Goal: Find specific page/section: Find specific page/section

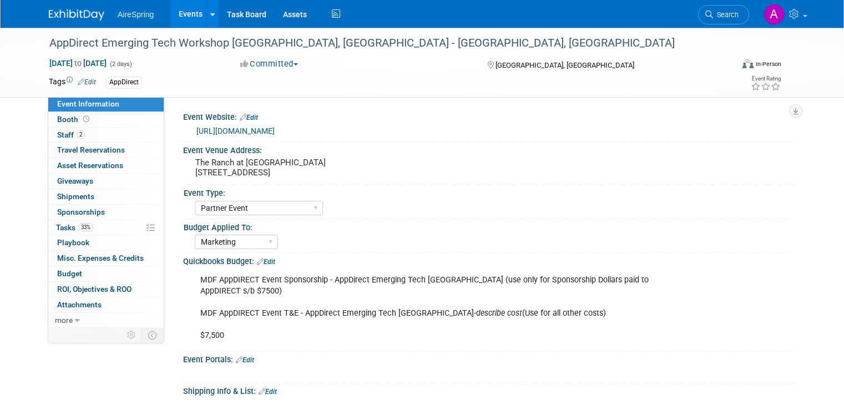
select select "Partner Event"
select select "Marketing"
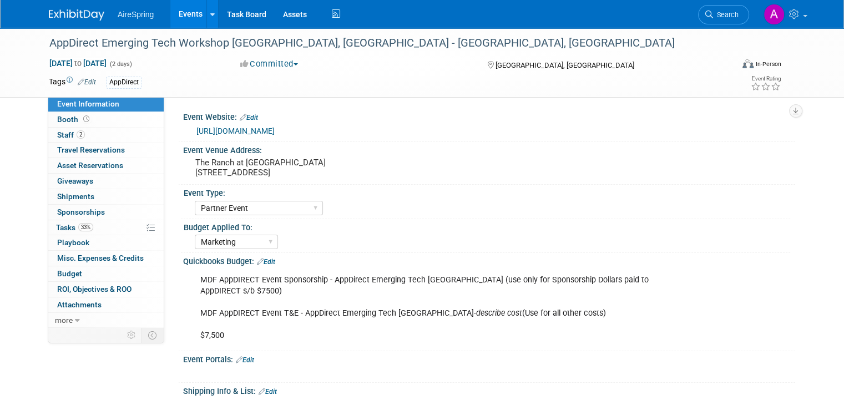
drag, startPoint x: 0, startPoint y: 0, endPoint x: 180, endPoint y: 4, distance: 179.7
click at [180, 4] on link "Events" at bounding box center [190, 14] width 40 height 28
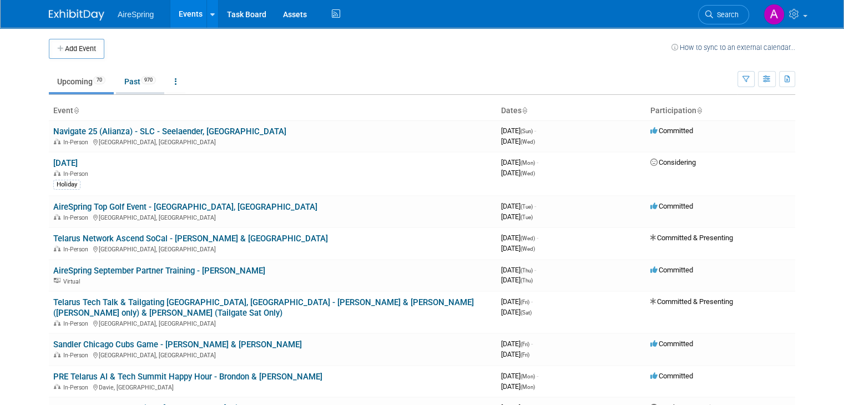
click at [135, 87] on link "Past 970" at bounding box center [140, 81] width 48 height 21
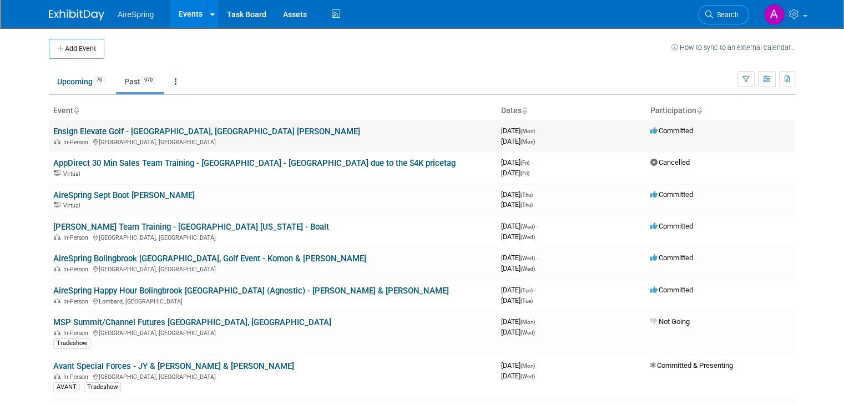
click at [142, 137] on div "In-Person [GEOGRAPHIC_DATA], [GEOGRAPHIC_DATA]" at bounding box center [272, 141] width 439 height 9
click at [146, 129] on link "Ensign Elevate Golf - [GEOGRAPHIC_DATA], [GEOGRAPHIC_DATA] [PERSON_NAME]" at bounding box center [206, 131] width 307 height 10
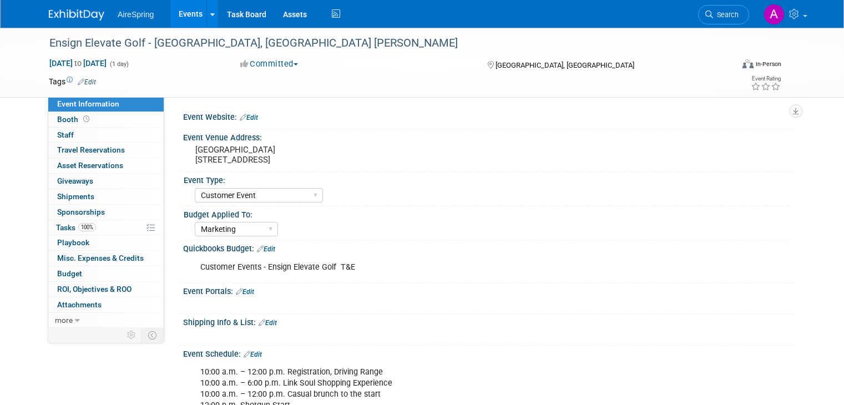
select select "Customer Event"
select select "Marketing"
